Goal: Task Accomplishment & Management: Manage account settings

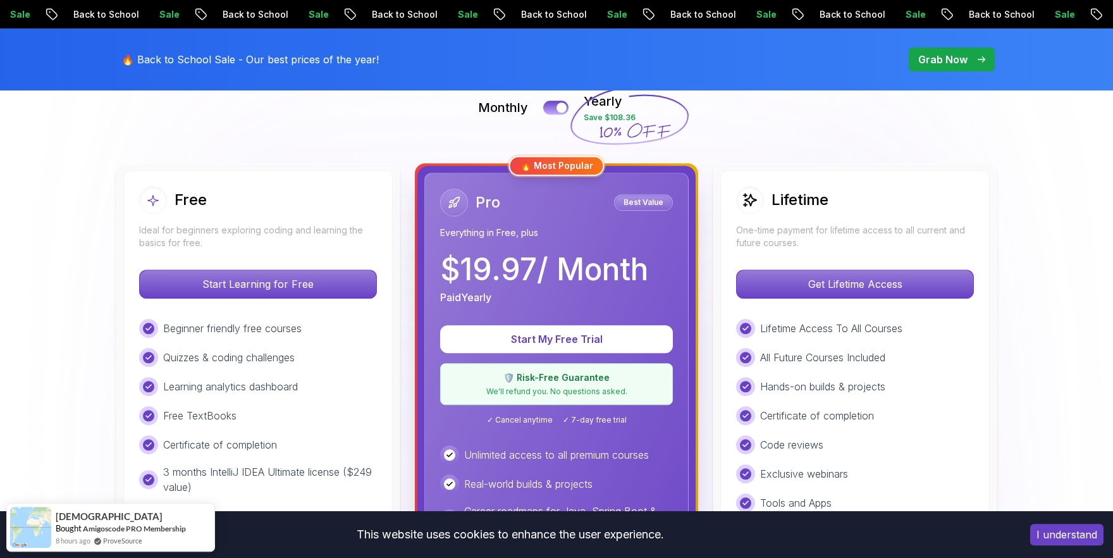
scroll to position [300, 0]
click at [303, 368] on div "Beginner friendly free courses Quizzes & coding challenges Learning analytics d…" at bounding box center [258, 406] width 238 height 176
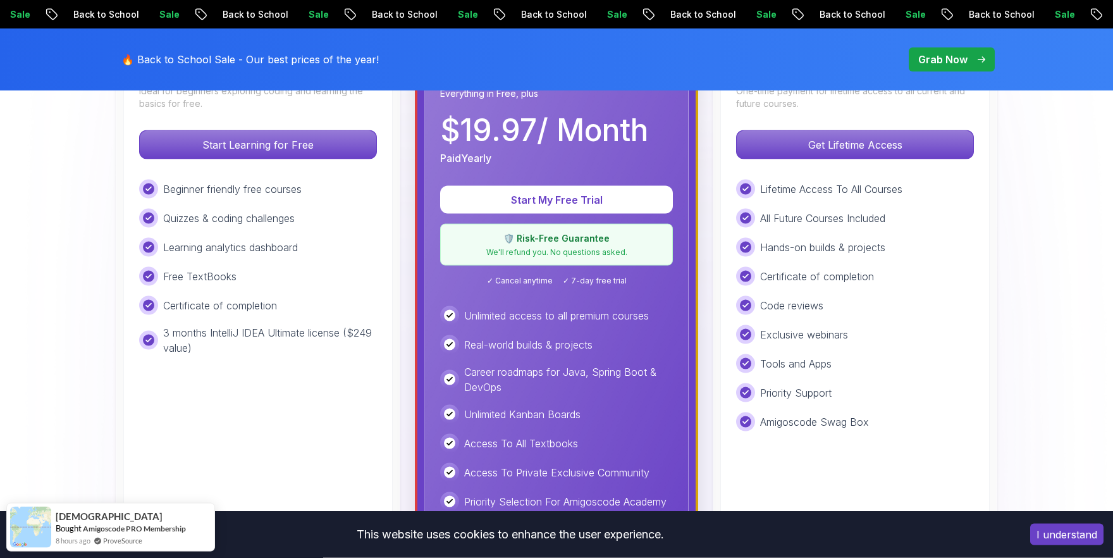
scroll to position [461, 0]
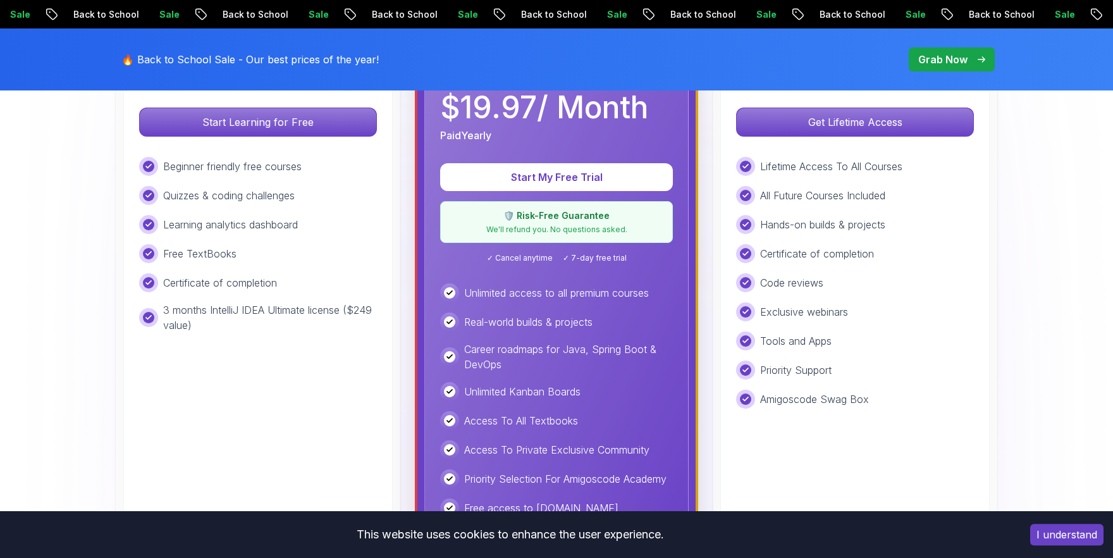
click at [257, 270] on div "Beginner friendly free courses Quizzes & coding challenges Learning analytics d…" at bounding box center [258, 245] width 238 height 176
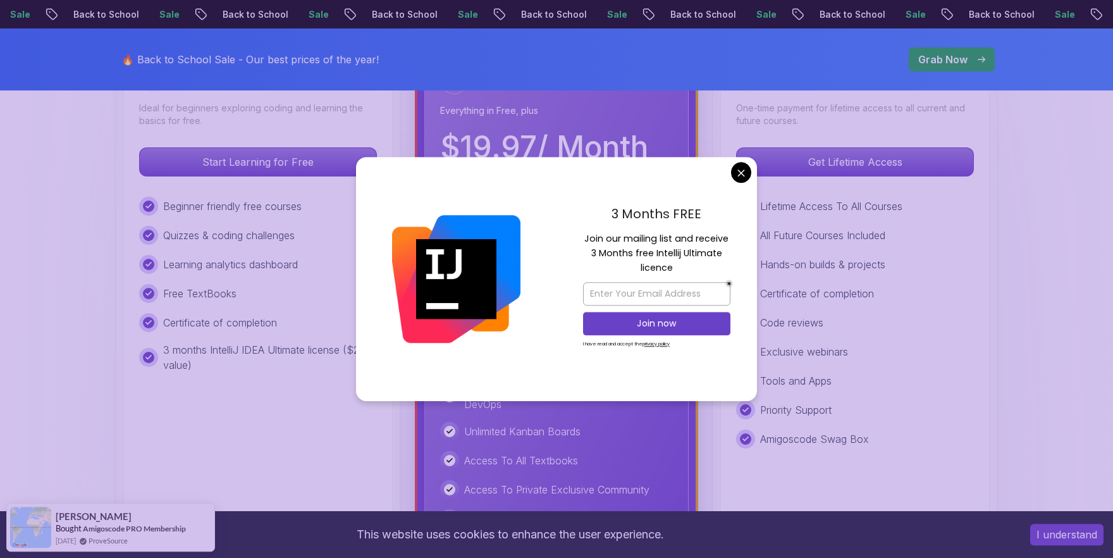
scroll to position [420, 0]
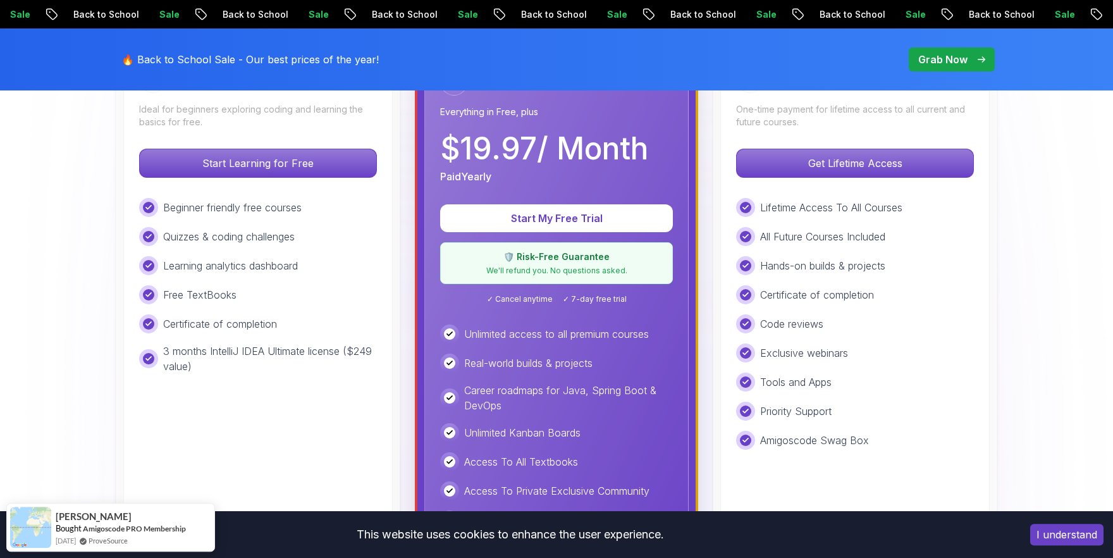
click at [320, 276] on div "Beginner friendly free courses Quizzes & coding challenges Learning analytics d…" at bounding box center [258, 286] width 238 height 176
click at [263, 286] on div "Free TextBooks" at bounding box center [258, 294] width 238 height 19
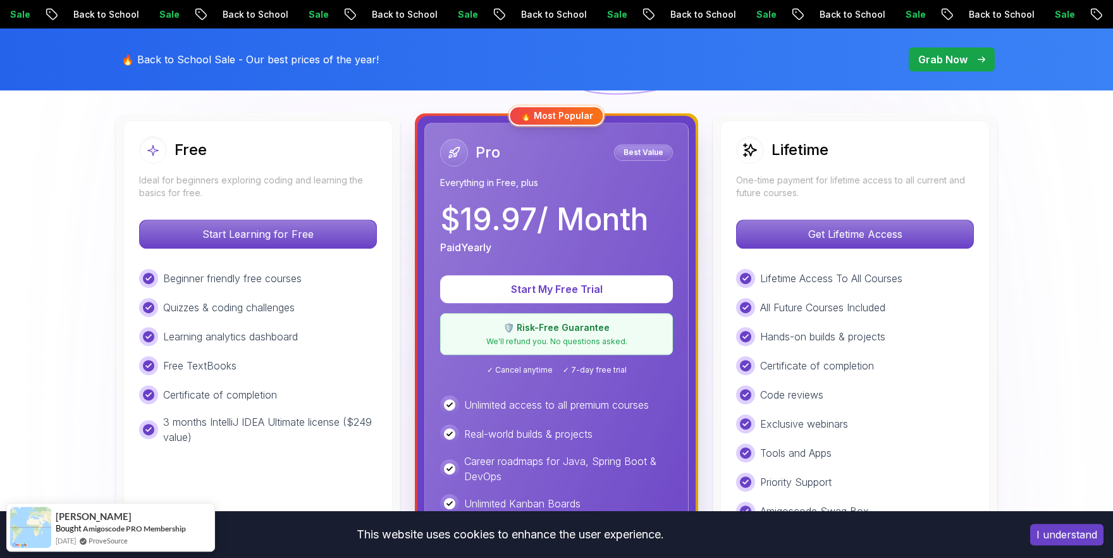
scroll to position [348, 0]
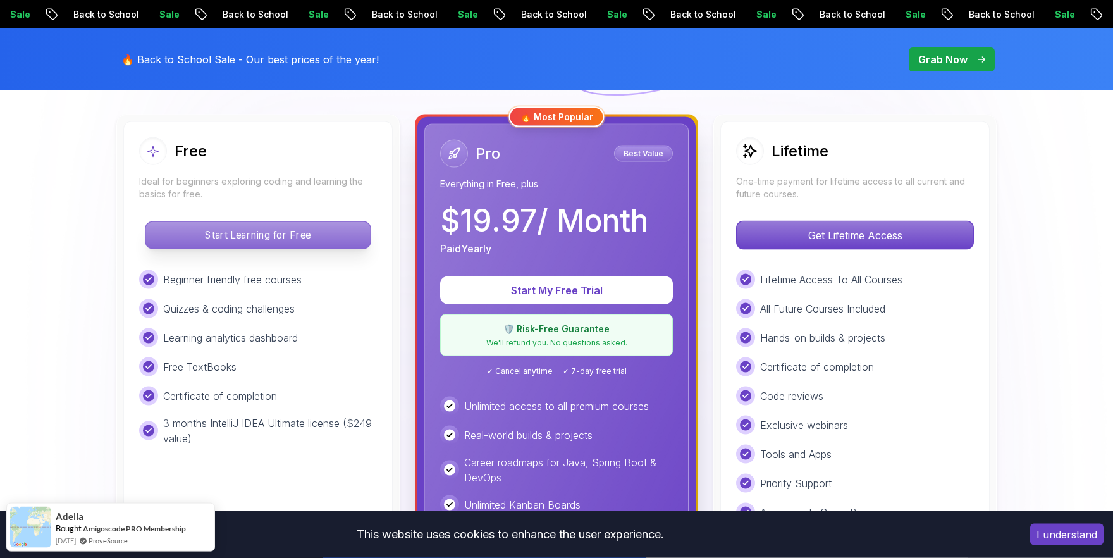
click at [304, 243] on p "Start Learning for Free" at bounding box center [258, 235] width 225 height 27
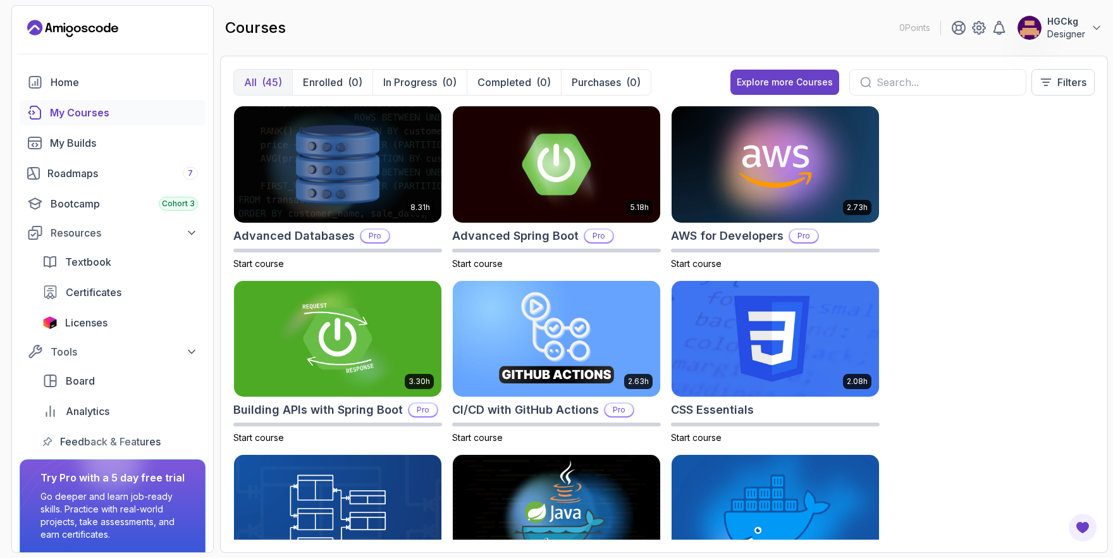
click at [1082, 29] on p "Designer" at bounding box center [1067, 34] width 38 height 13
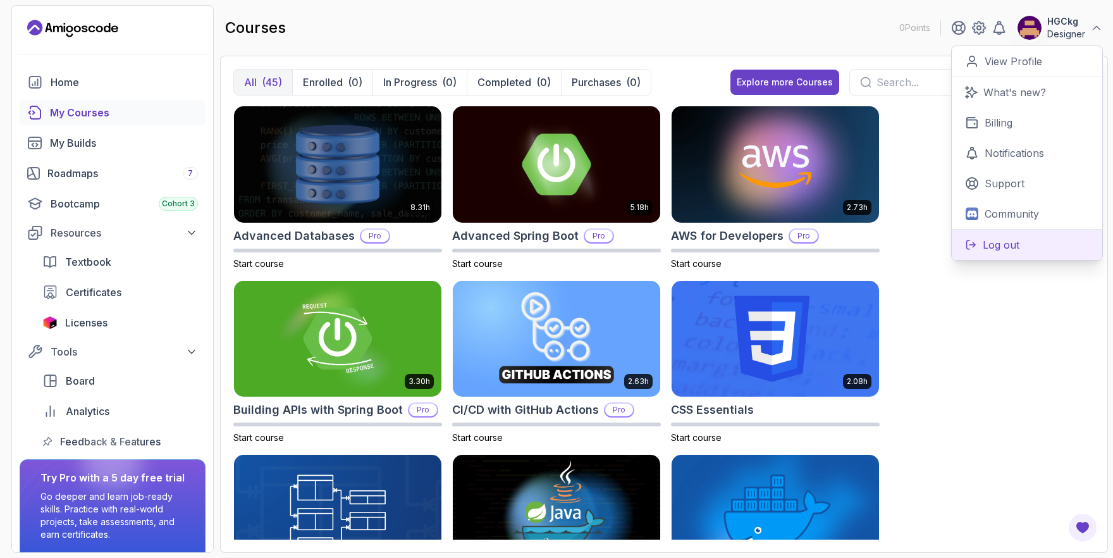
click at [1014, 244] on p "Log out" at bounding box center [1001, 244] width 37 height 15
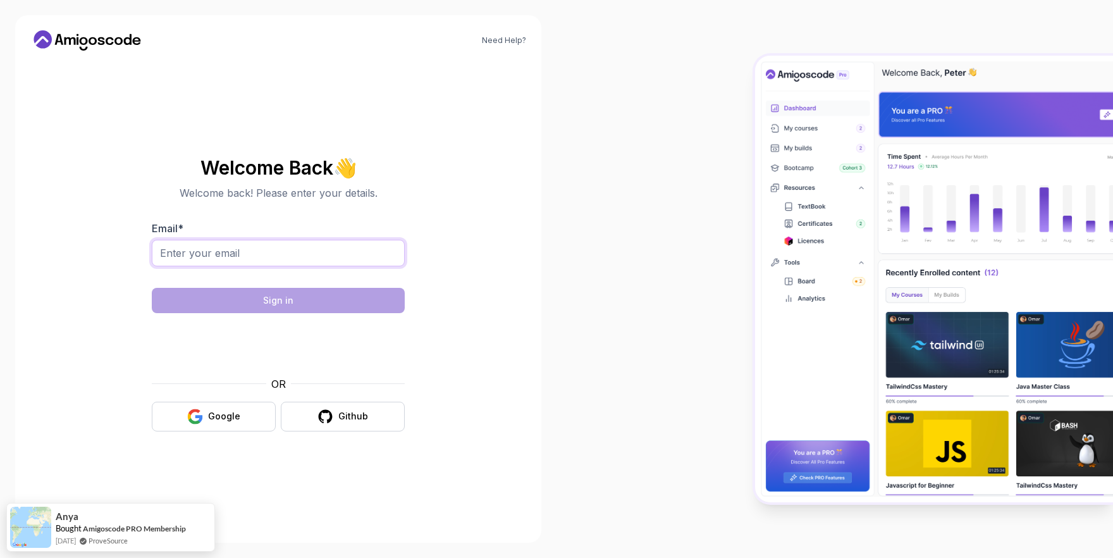
click at [235, 256] on input "Email *" at bounding box center [278, 253] width 253 height 27
click at [225, 254] on input "Email *" at bounding box center [278, 253] width 253 height 27
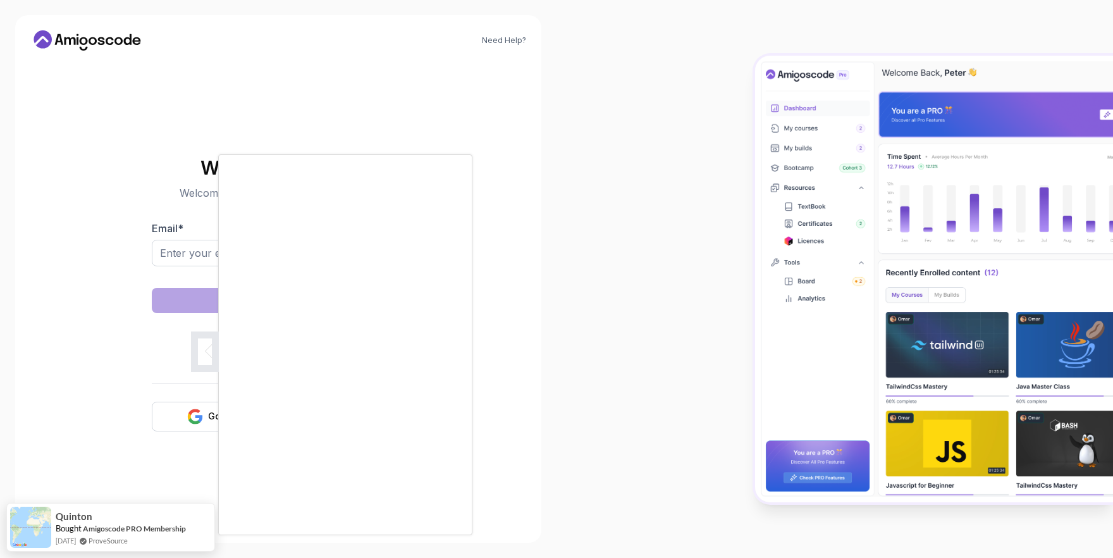
click at [181, 249] on div at bounding box center [556, 279] width 1113 height 558
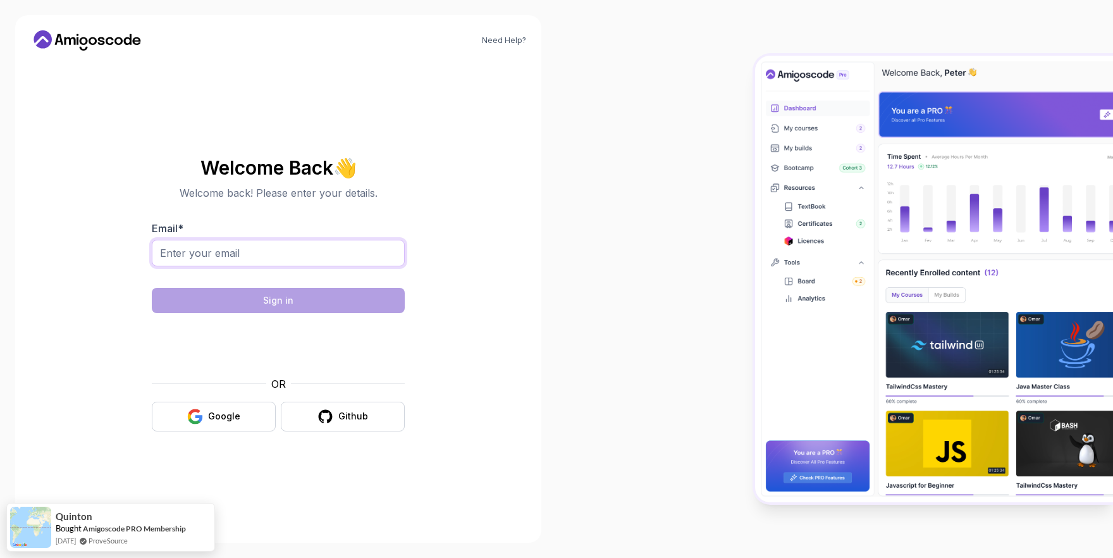
click at [181, 249] on input "Email *" at bounding box center [278, 253] width 253 height 27
type input "[EMAIL_ADDRESS][DOMAIN_NAME]"
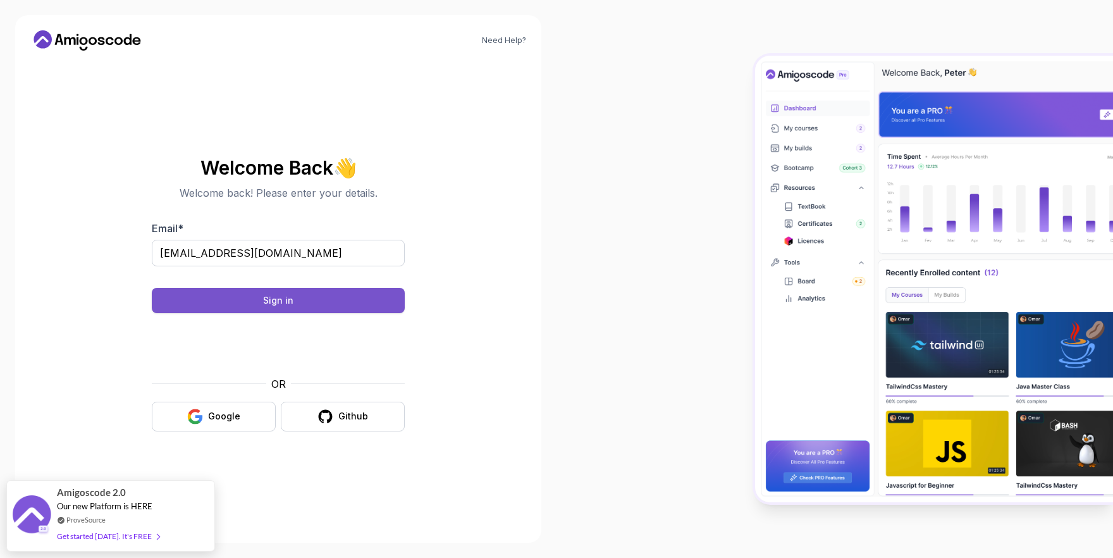
click at [361, 297] on button "Sign in" at bounding box center [278, 300] width 253 height 25
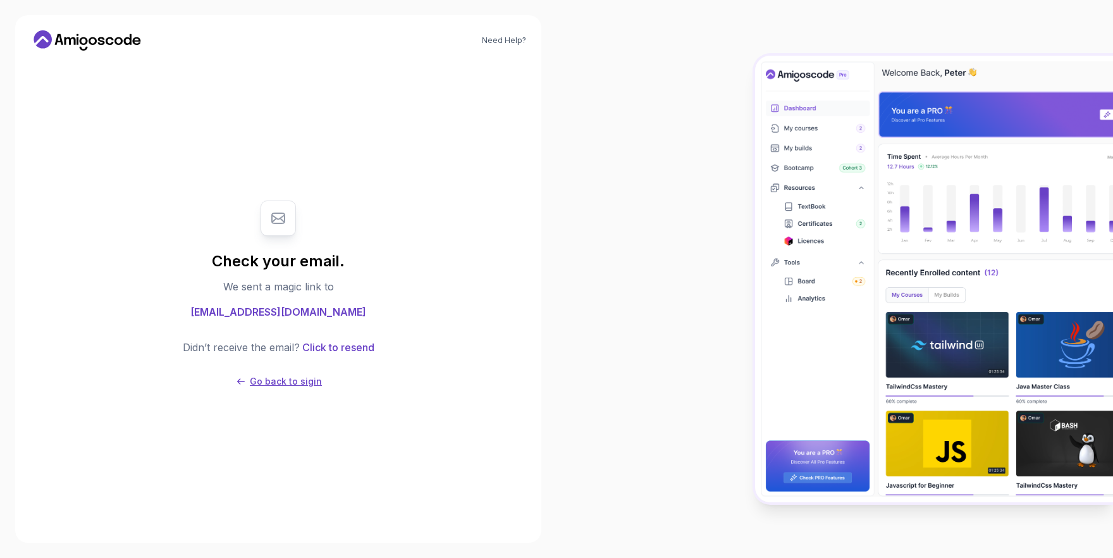
click at [308, 377] on p "Go back to sigin" at bounding box center [286, 381] width 72 height 13
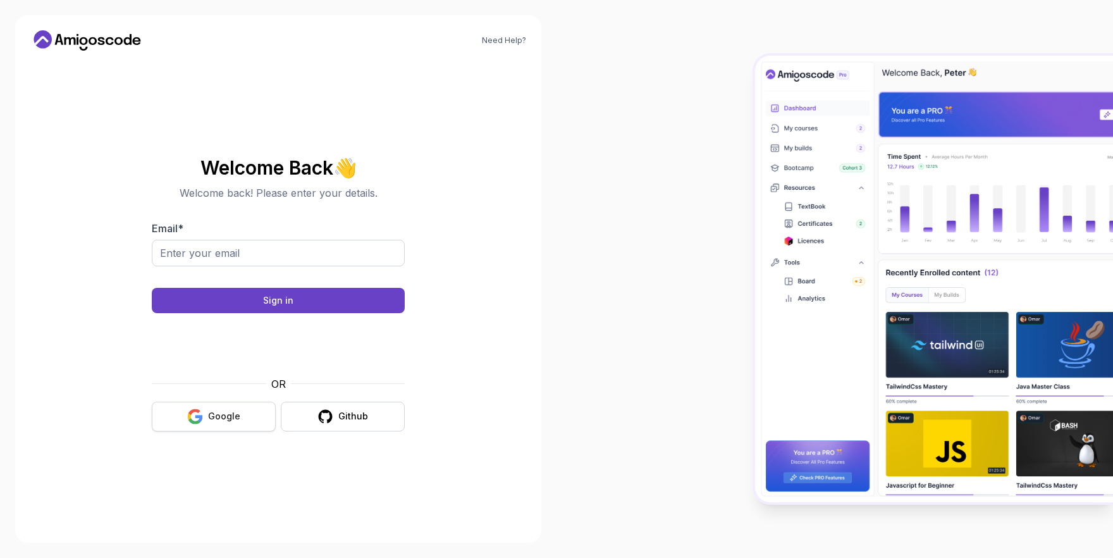
click at [214, 420] on div "Google" at bounding box center [224, 416] width 32 height 13
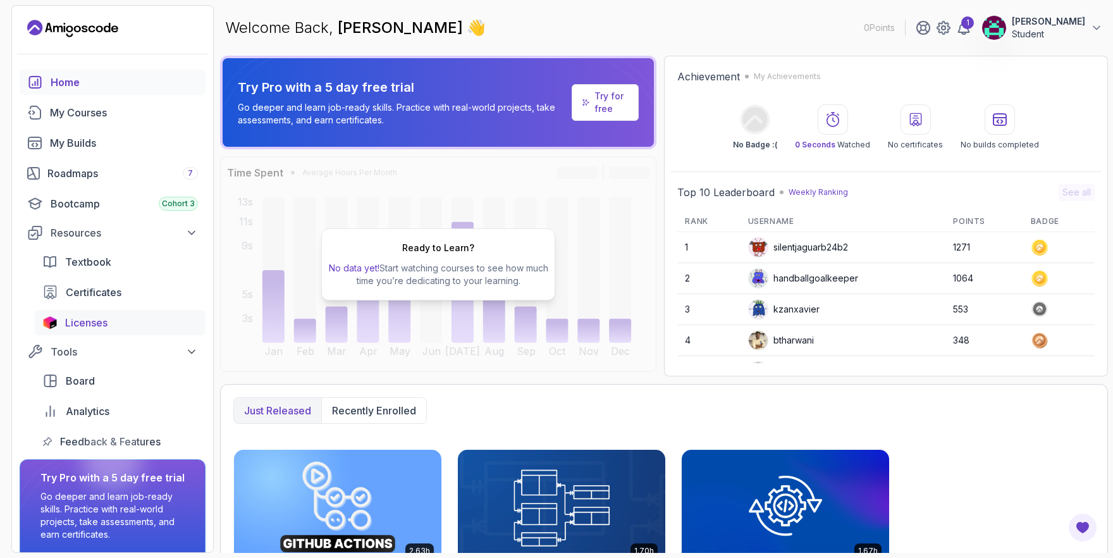
click at [140, 330] on div "Licenses" at bounding box center [131, 322] width 133 height 15
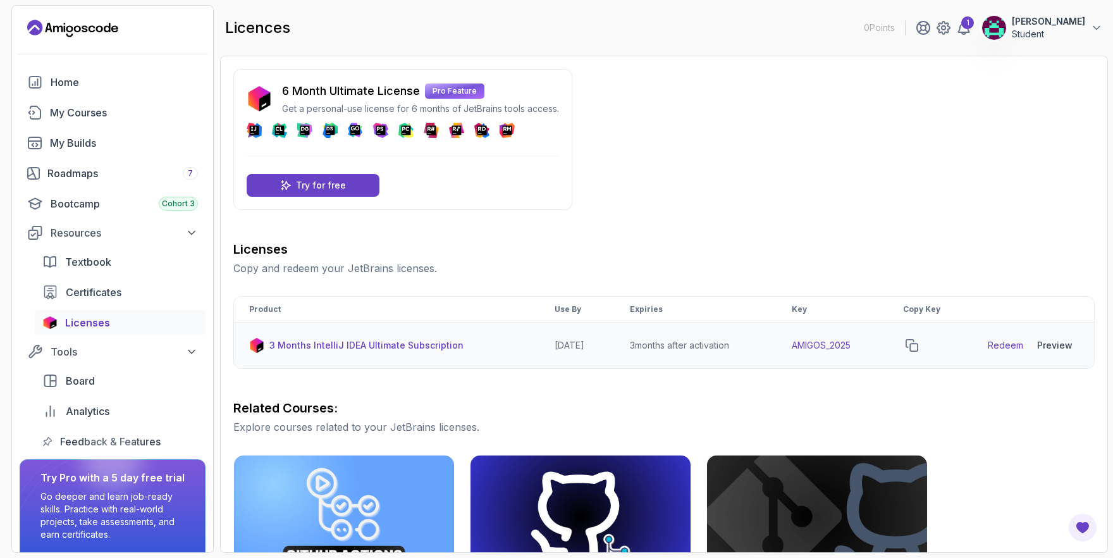
click at [1001, 341] on link "Redeem" at bounding box center [1005, 345] width 35 height 13
click at [917, 344] on icon "copy-button" at bounding box center [912, 345] width 13 height 13
